Goal: Find specific page/section: Find specific page/section

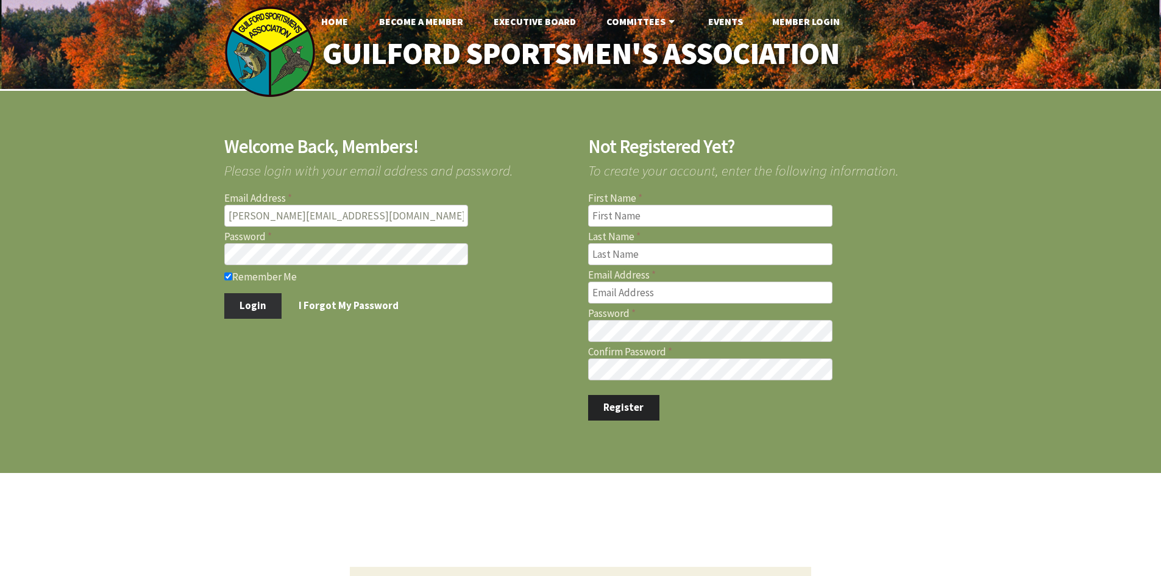
type input "[PERSON_NAME][EMAIL_ADDRESS][DOMAIN_NAME]"
click at [276, 306] on button "Login" at bounding box center [253, 306] width 58 height 26
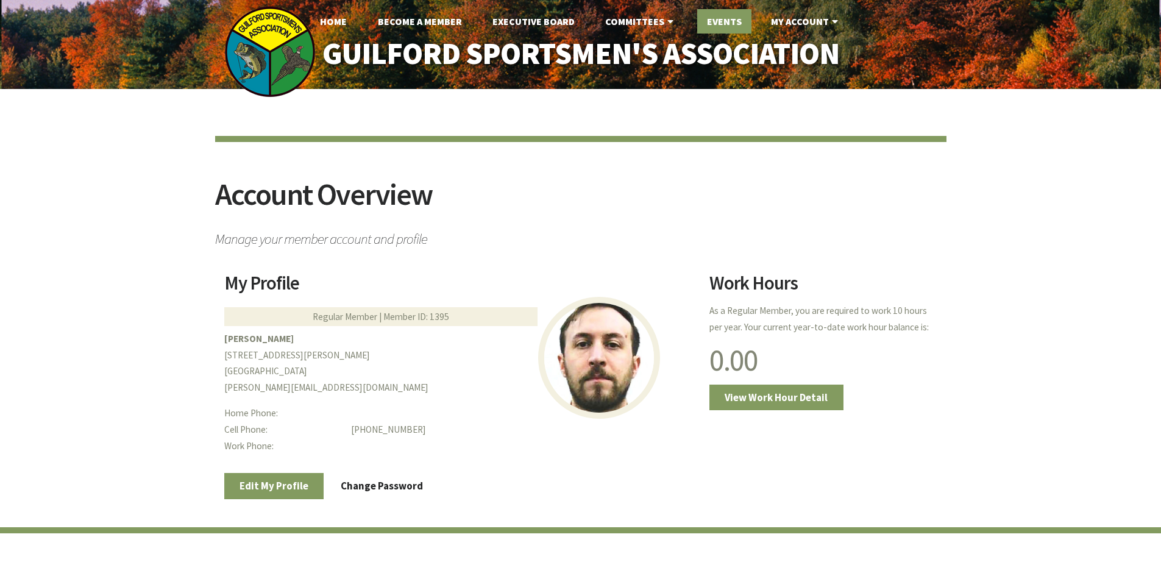
click at [731, 26] on link "Events" at bounding box center [724, 21] width 54 height 24
